Goal: Task Accomplishment & Management: Complete application form

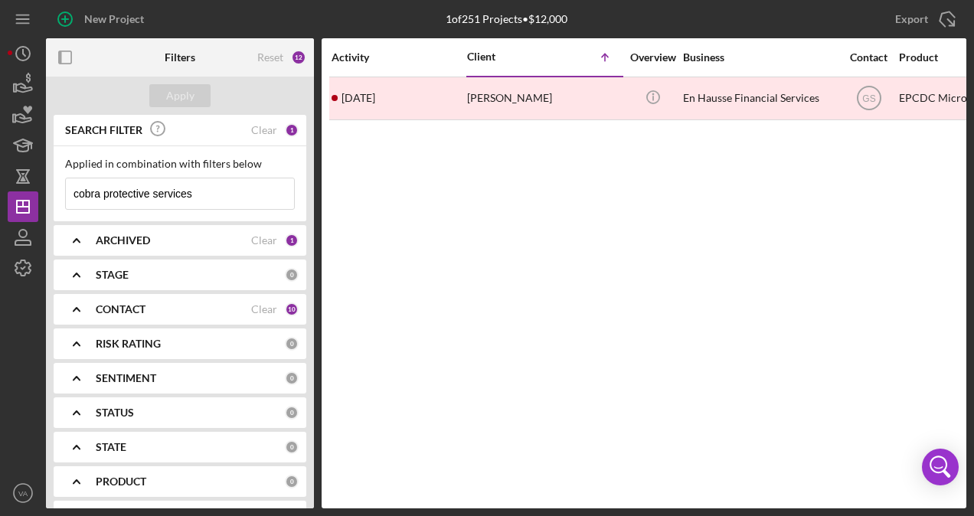
drag, startPoint x: 42, startPoint y: 191, endPoint x: -3, endPoint y: 188, distance: 45.3
click at [0, 188] on html "New Project 1 of 251 Projects • $12,000 cobra protective services Export Icon/E…" at bounding box center [487, 258] width 974 height 516
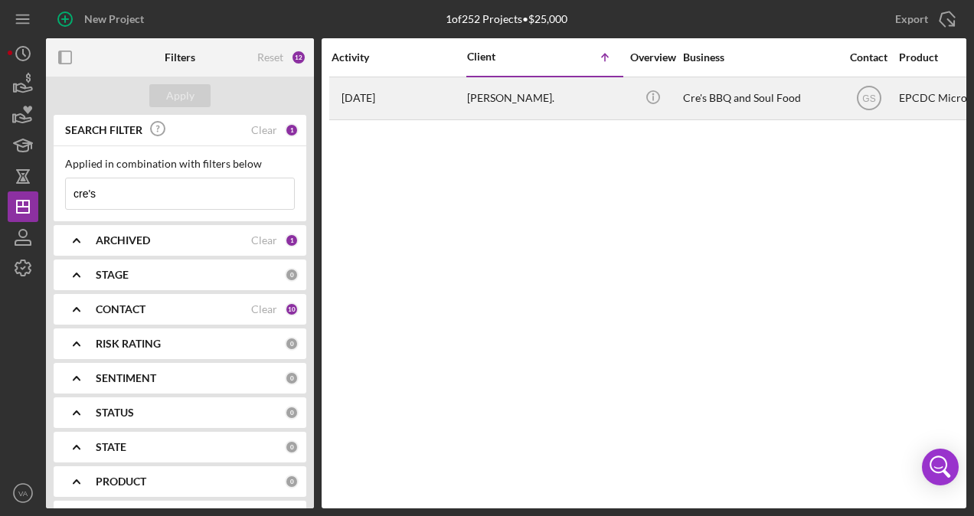
type input "cre's"
click at [748, 116] on div "Cre's BBQ and Soul Food" at bounding box center [759, 98] width 153 height 41
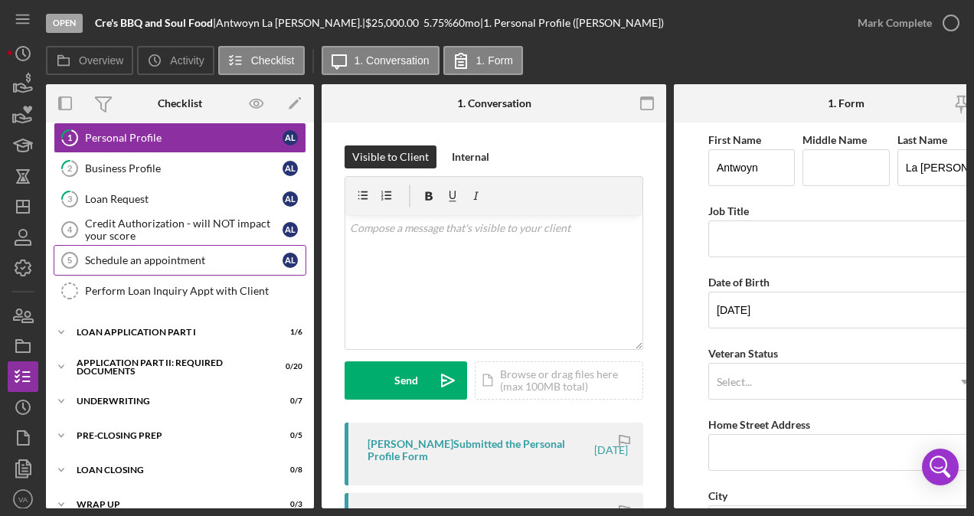
scroll to position [60, 0]
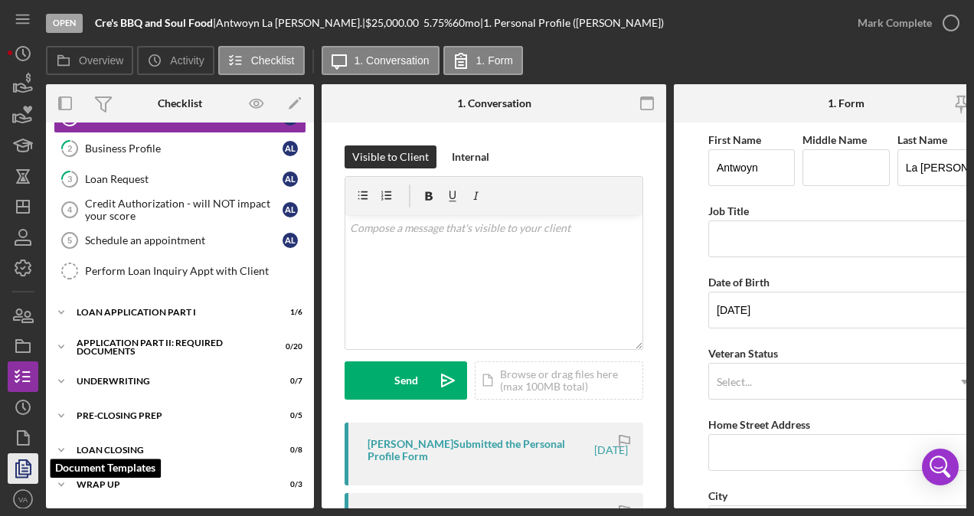
click at [29, 470] on icon "button" at bounding box center [23, 469] width 38 height 38
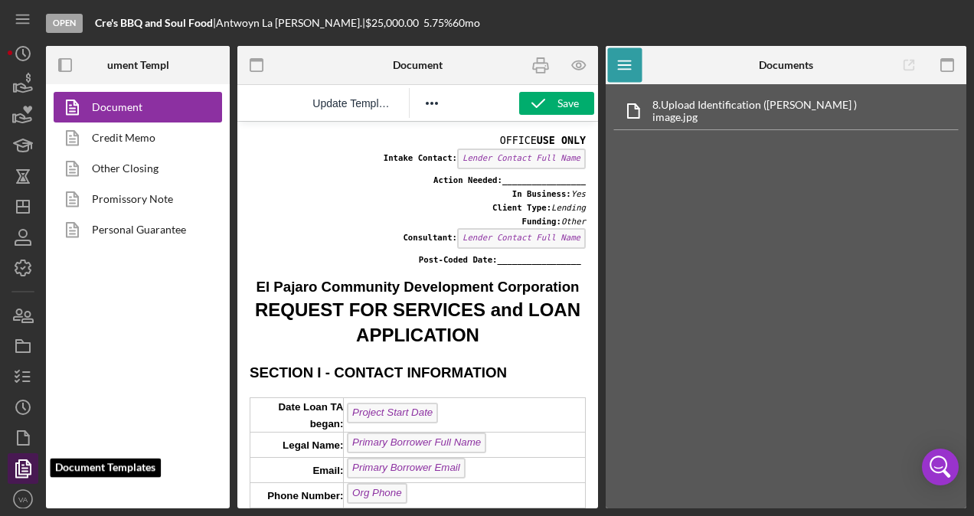
scroll to position [6, 0]
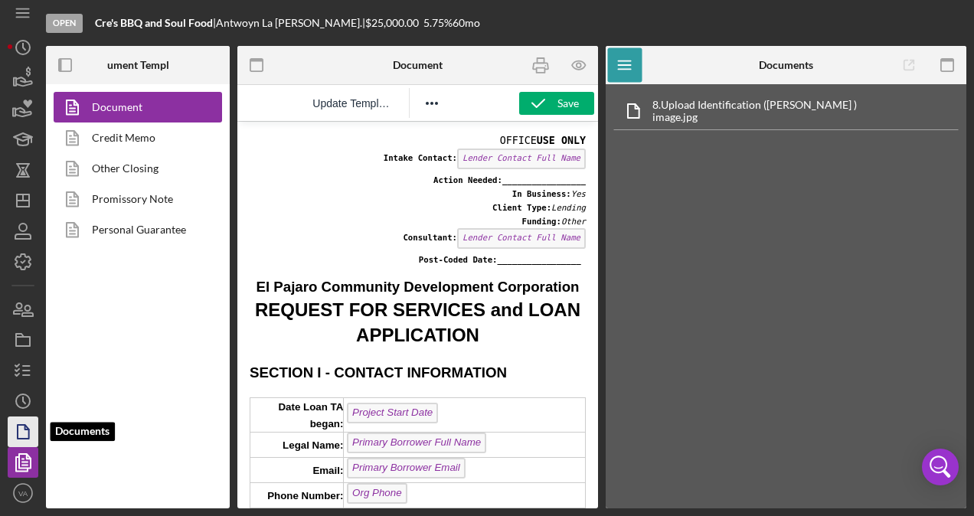
click at [25, 439] on polygon "button" at bounding box center [23, 432] width 11 height 14
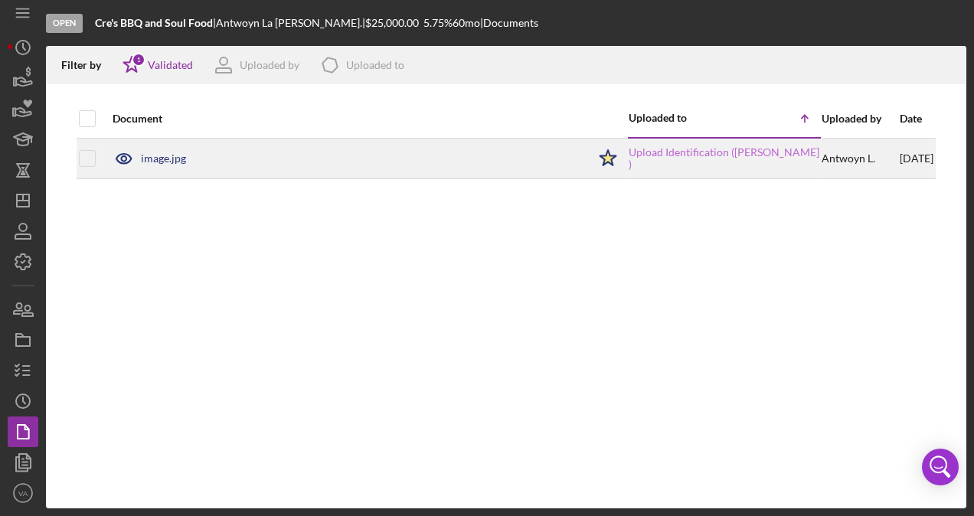
click at [757, 160] on link "Upload Identification ([PERSON_NAME] )" at bounding box center [724, 158] width 191 height 25
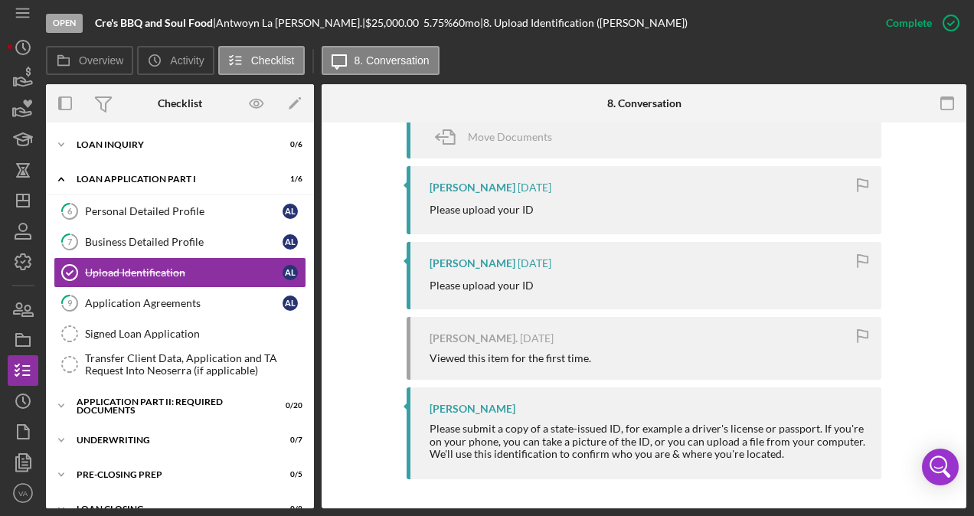
scroll to position [345, 0]
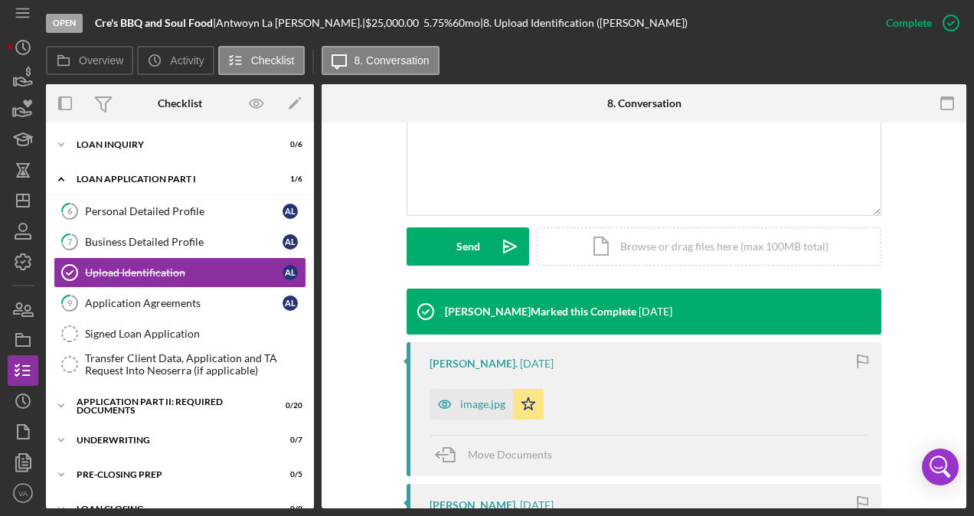
click at [482, 408] on div "image.jpg" at bounding box center [482, 404] width 45 height 12
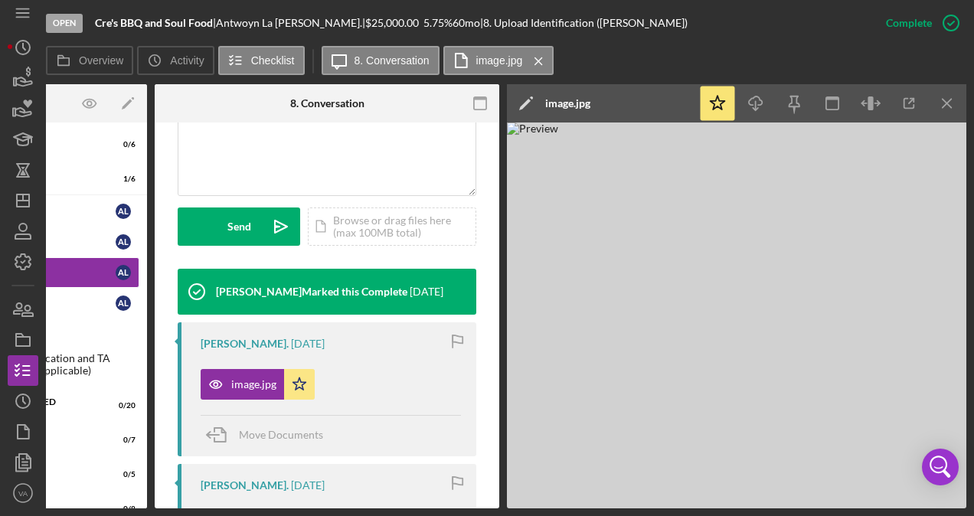
scroll to position [378, 0]
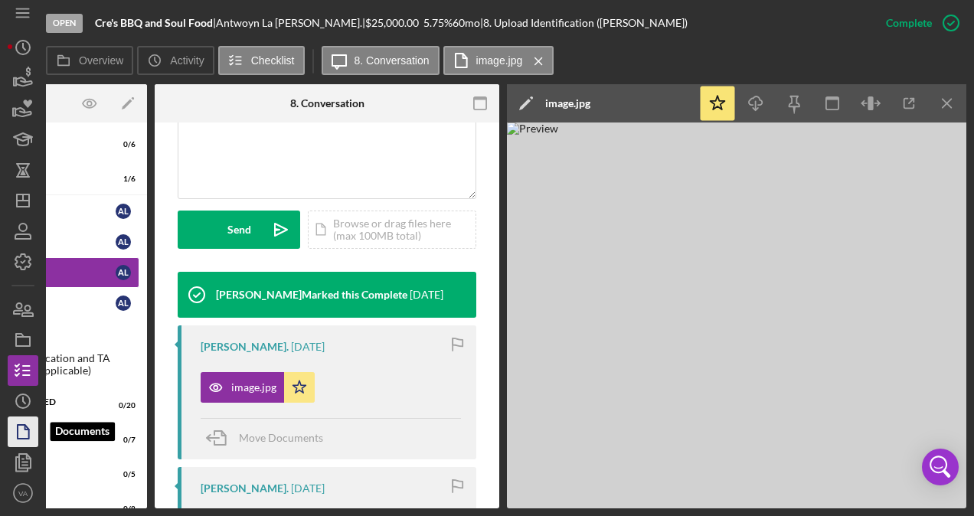
click at [26, 430] on icon "button" at bounding box center [23, 432] width 38 height 38
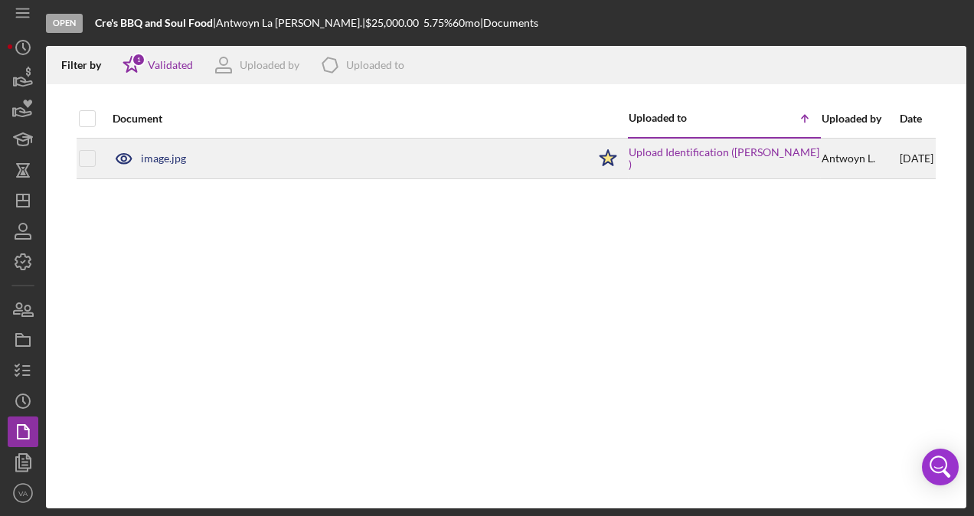
click at [339, 153] on div "image.jpg" at bounding box center [346, 158] width 483 height 38
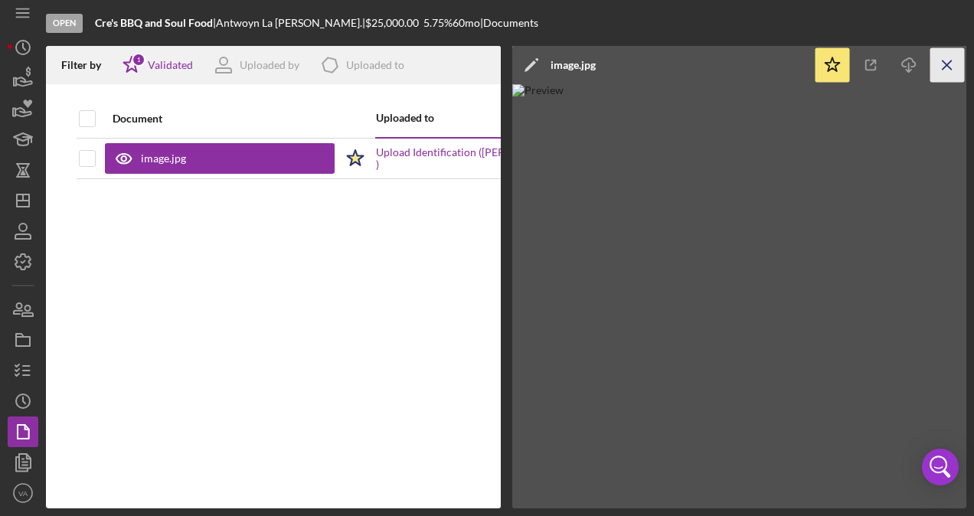
click at [951, 67] on icon "Icon/Menu Close" at bounding box center [948, 65] width 34 height 34
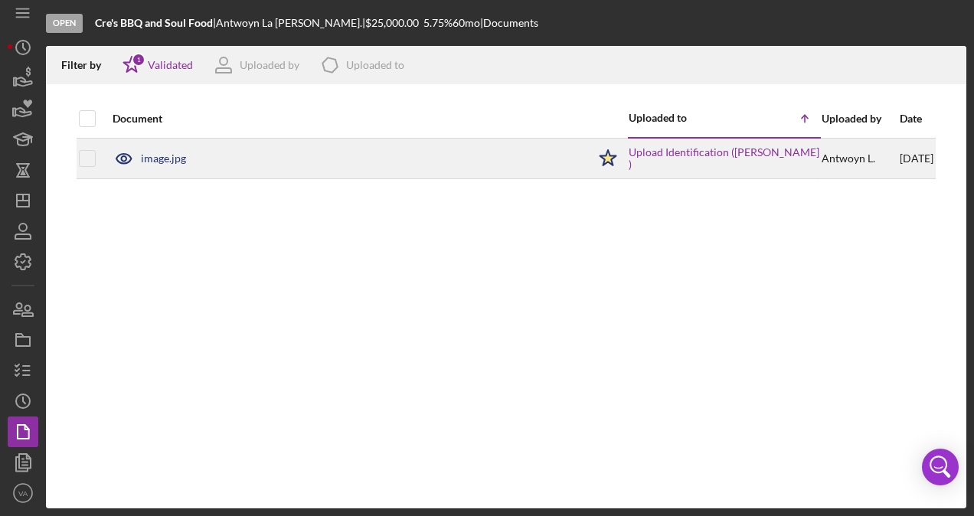
click at [851, 165] on div "[PERSON_NAME]" at bounding box center [860, 158] width 77 height 39
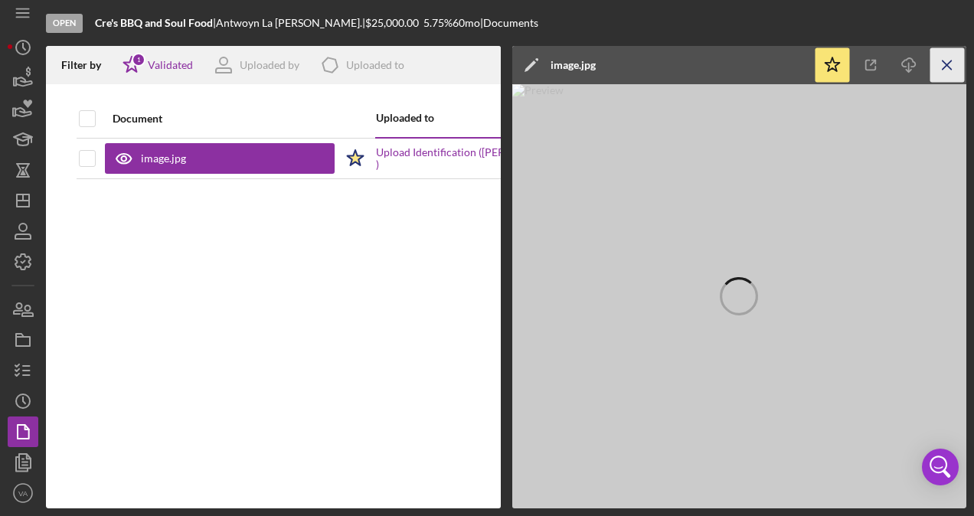
click at [957, 56] on icon "Icon/Menu Close" at bounding box center [948, 65] width 34 height 34
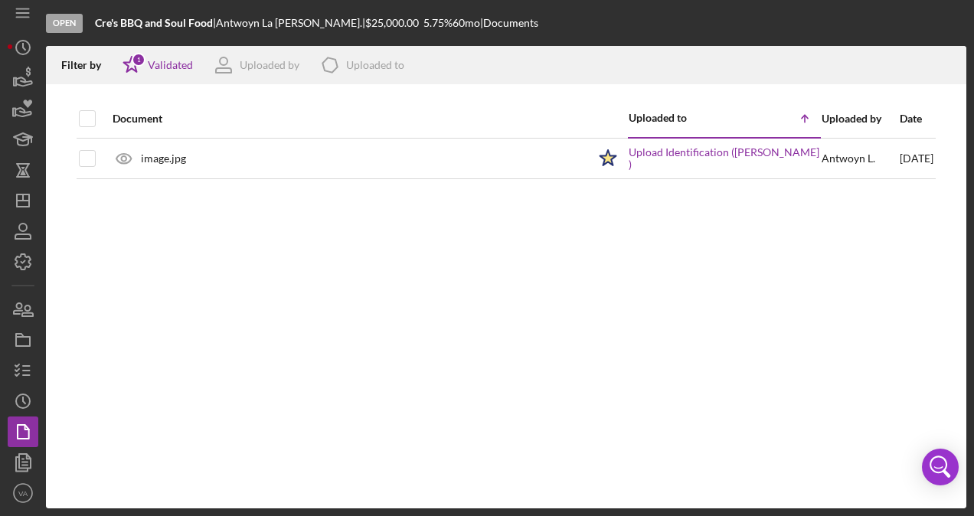
click at [885, 244] on div "Document Uploaded to Icon/Table Sort Arrow Uploaded by Date image.jpg Icon/Star…" at bounding box center [506, 304] width 921 height 409
click at [34, 51] on icon "Icon/History" at bounding box center [23, 47] width 38 height 38
